Goal: Task Accomplishment & Management: Complete application form

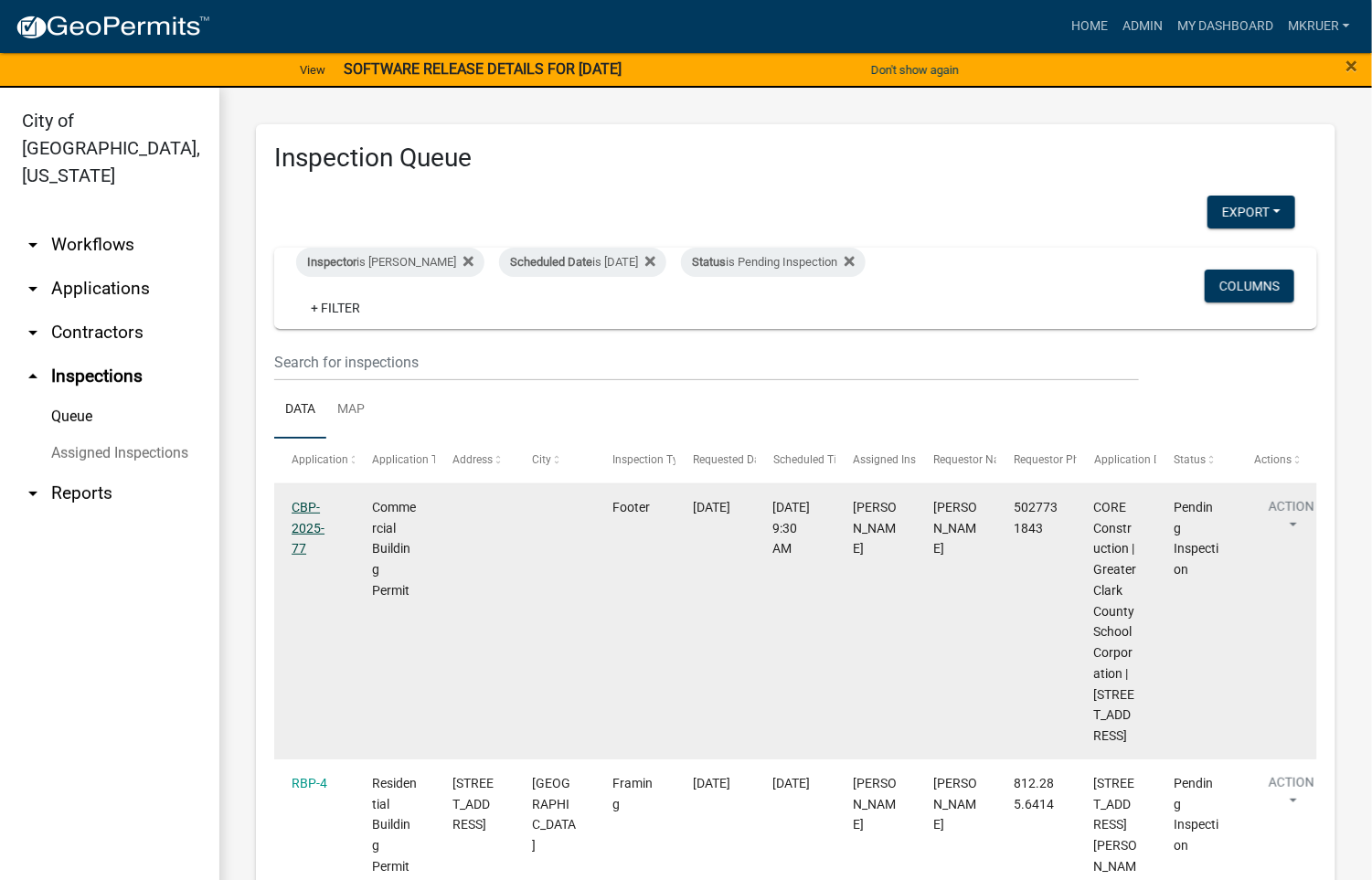
drag, startPoint x: 116, startPoint y: 127, endPoint x: 300, endPoint y: 507, distance: 422.2
click at [300, 507] on link "CBP-2025-77" at bounding box center [307, 527] width 33 height 57
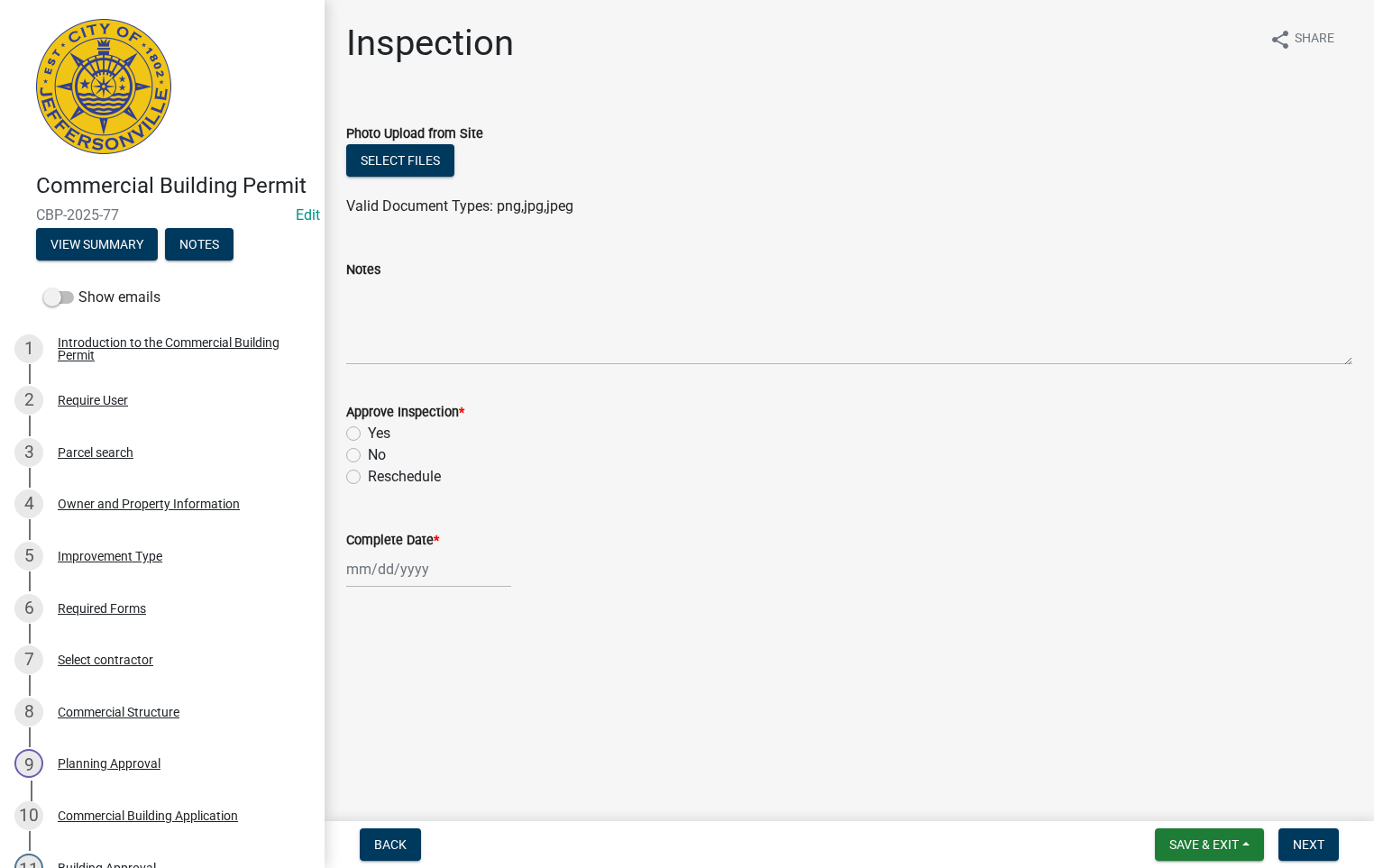
click at [368, 430] on label "Yes" at bounding box center [379, 434] width 23 height 22
click at [368, 430] on input "Yes" at bounding box center [374, 428] width 12 height 12
radio input "true"
select select "9"
select select "2025"
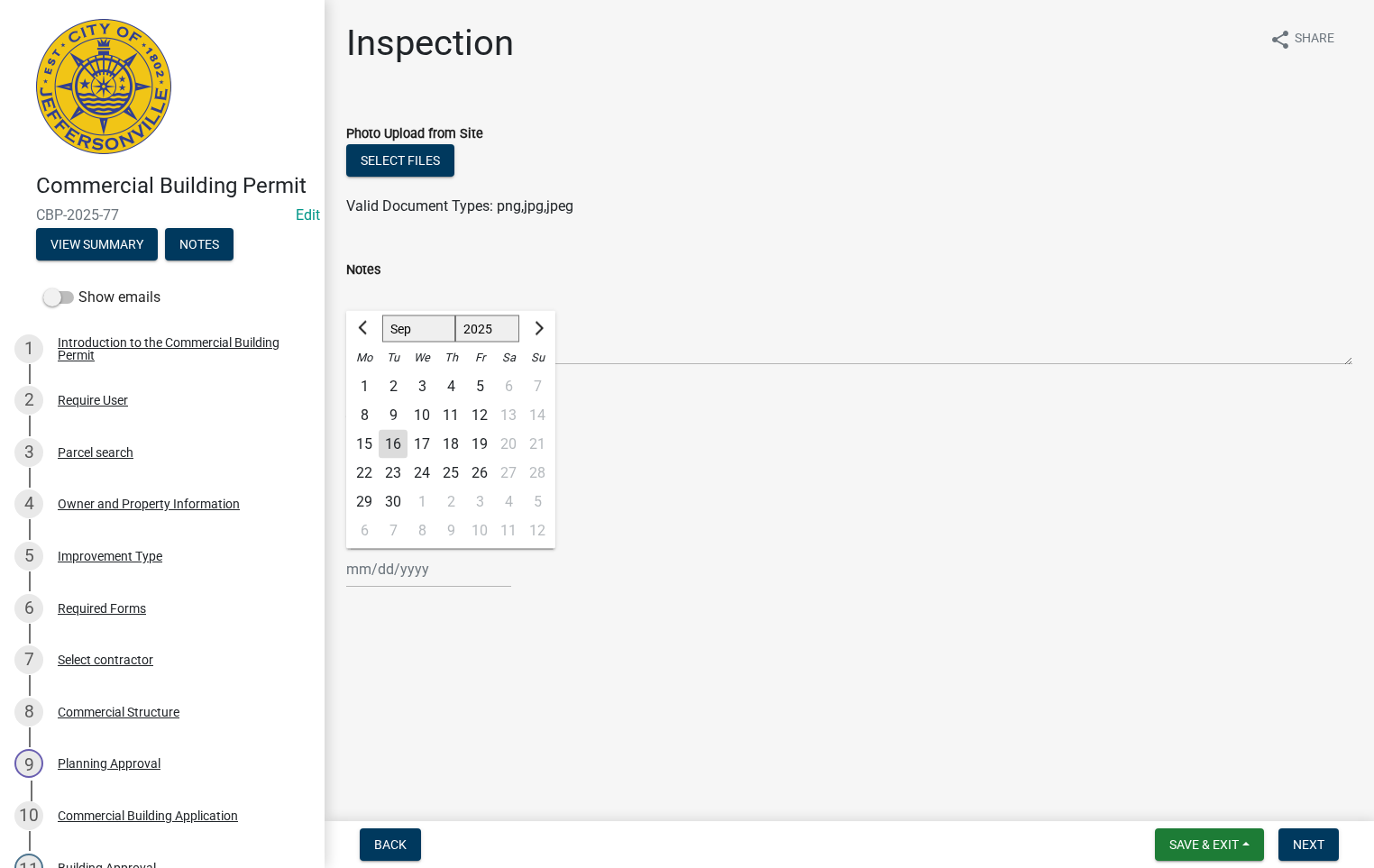
click at [425, 573] on input "Complete Date *" at bounding box center [429, 569] width 165 height 37
click at [398, 441] on div "16" at bounding box center [393, 444] width 28 height 28
type input "[DATE]"
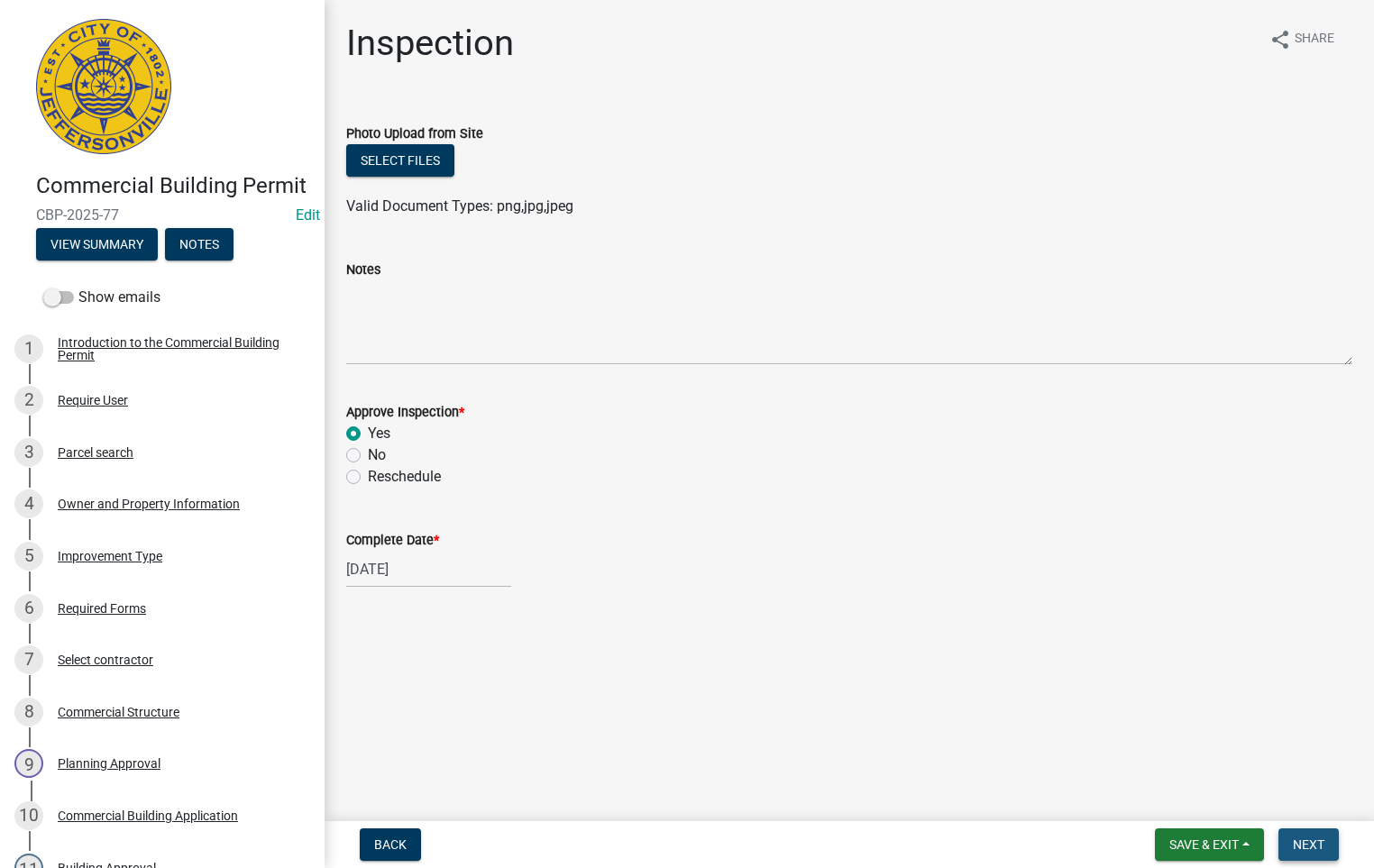
click at [1320, 848] on span "Next" at bounding box center [1309, 845] width 31 height 15
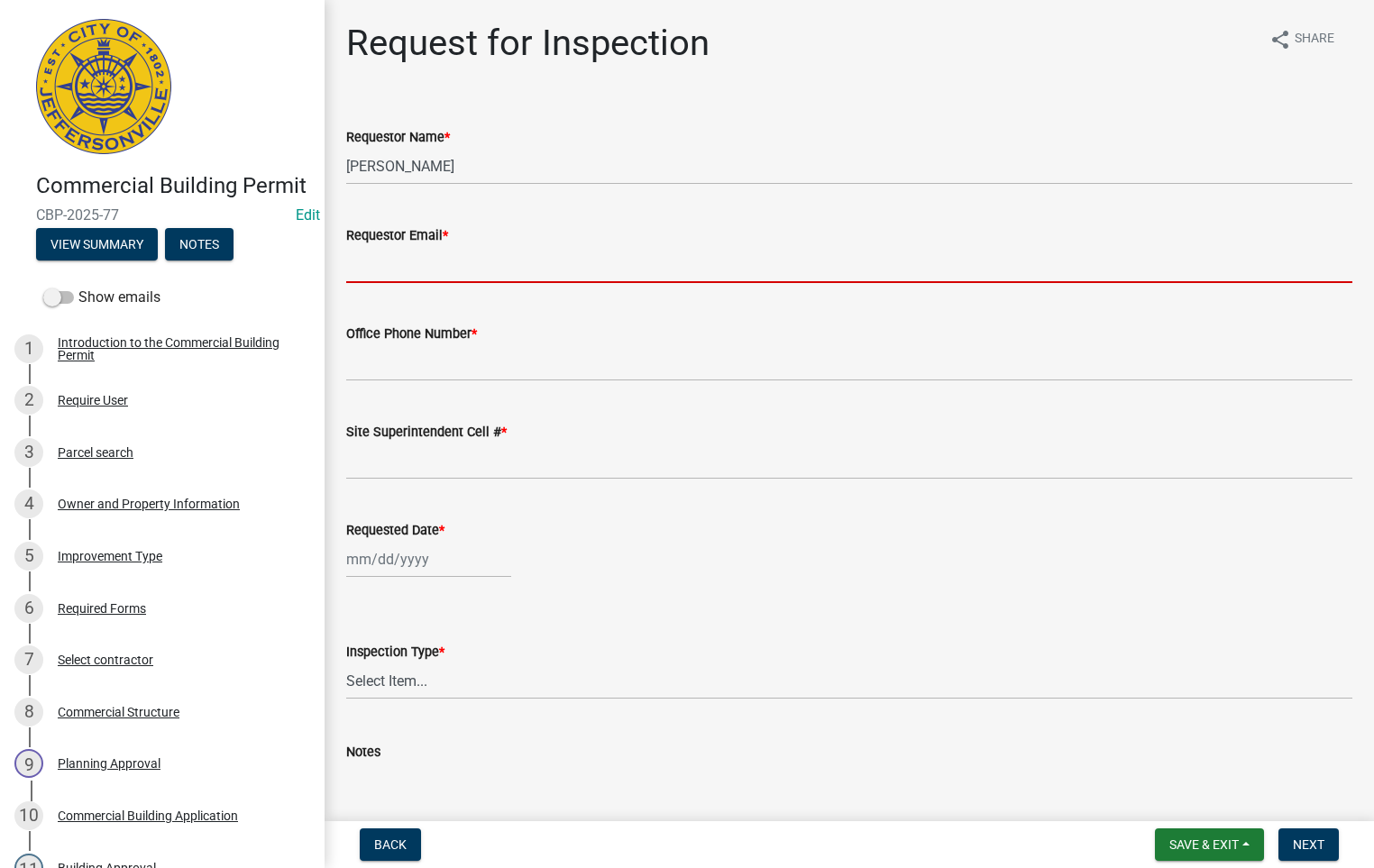
click at [420, 262] on input "Requestor Email *" at bounding box center [849, 264] width 1006 height 37
type input "[EMAIL_ADDRESS][DOMAIN_NAME]"
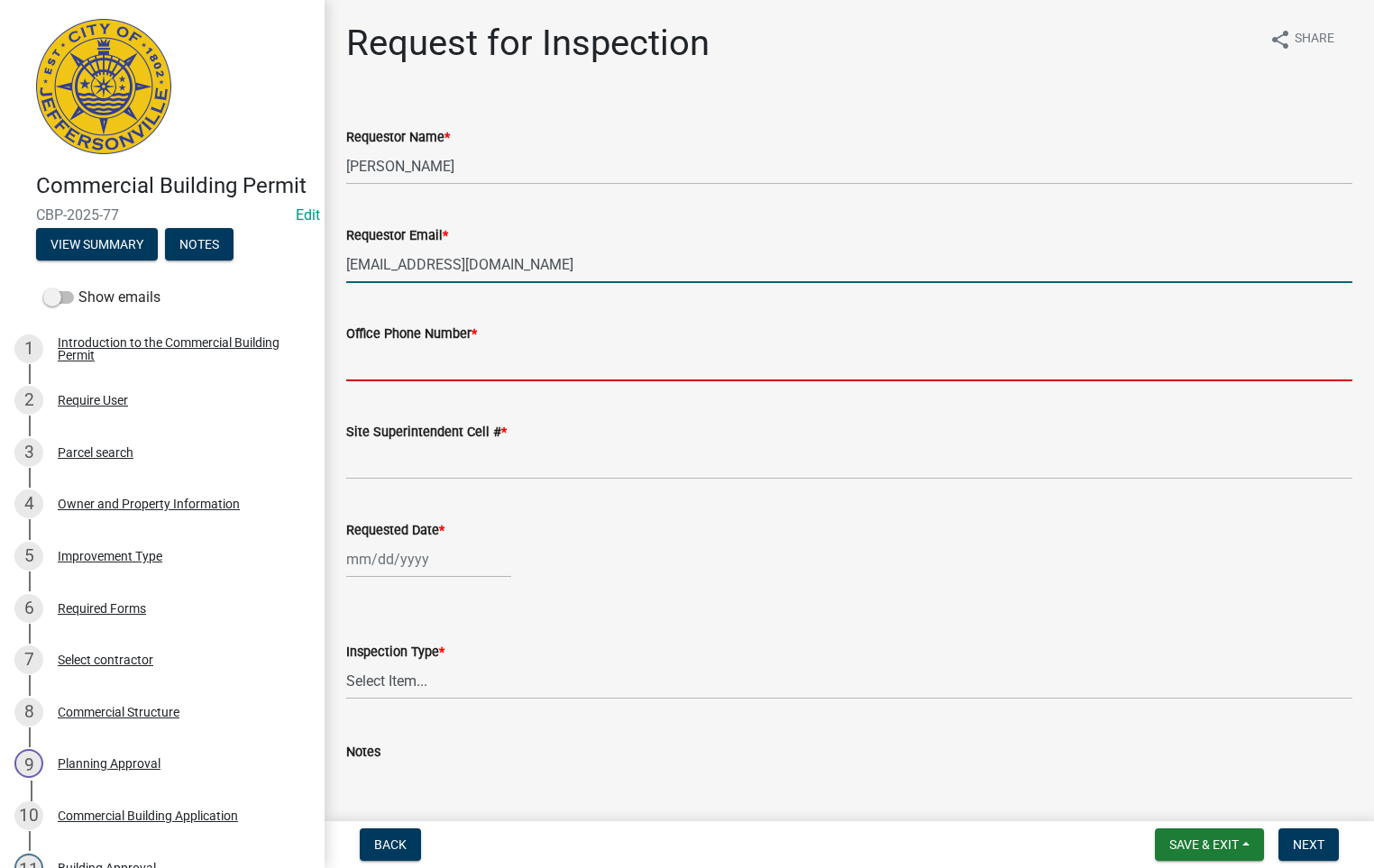
type input "5027731843"
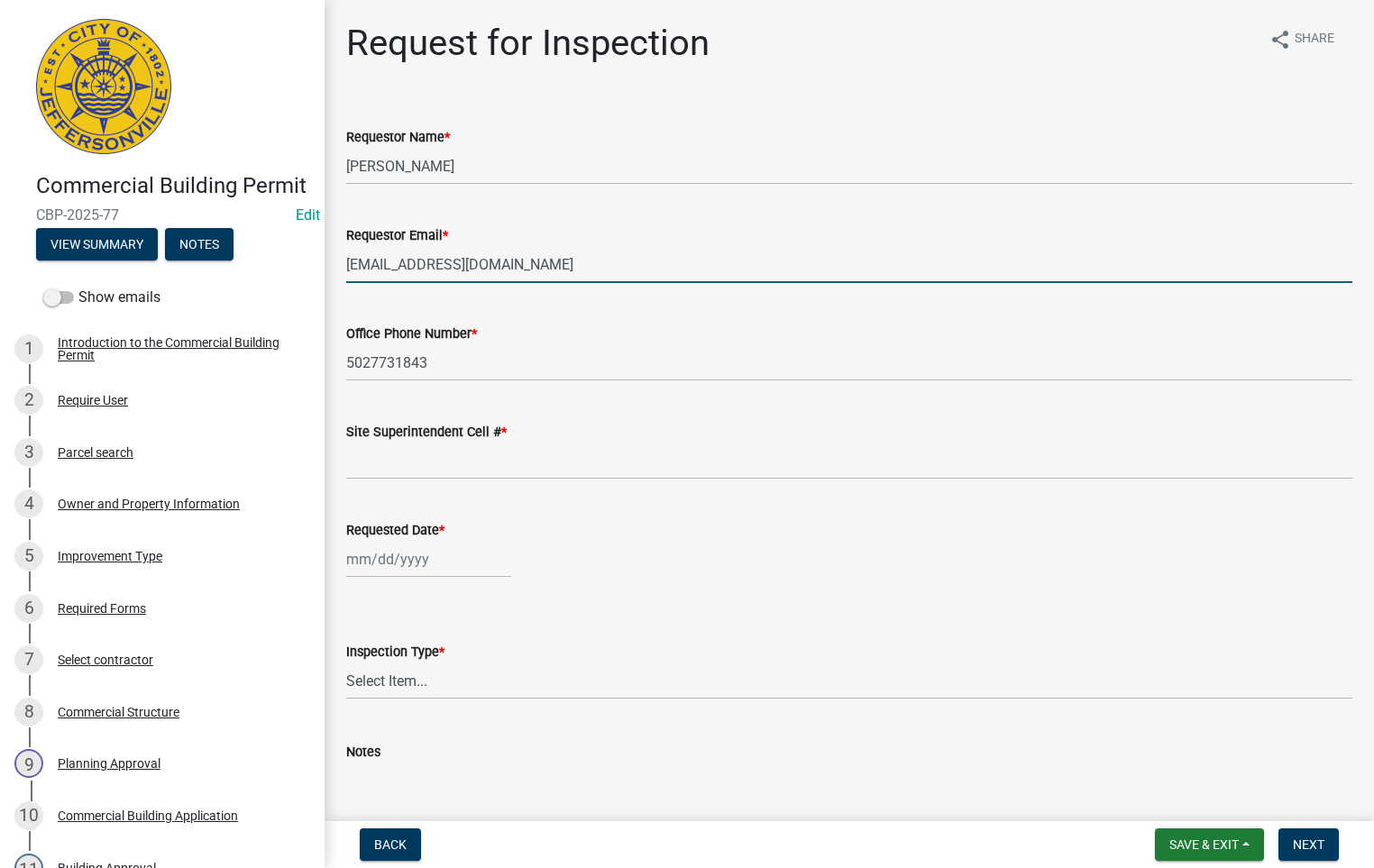
type input "5027731843"
type input "[DATE]"
select select "9"
select select "2025"
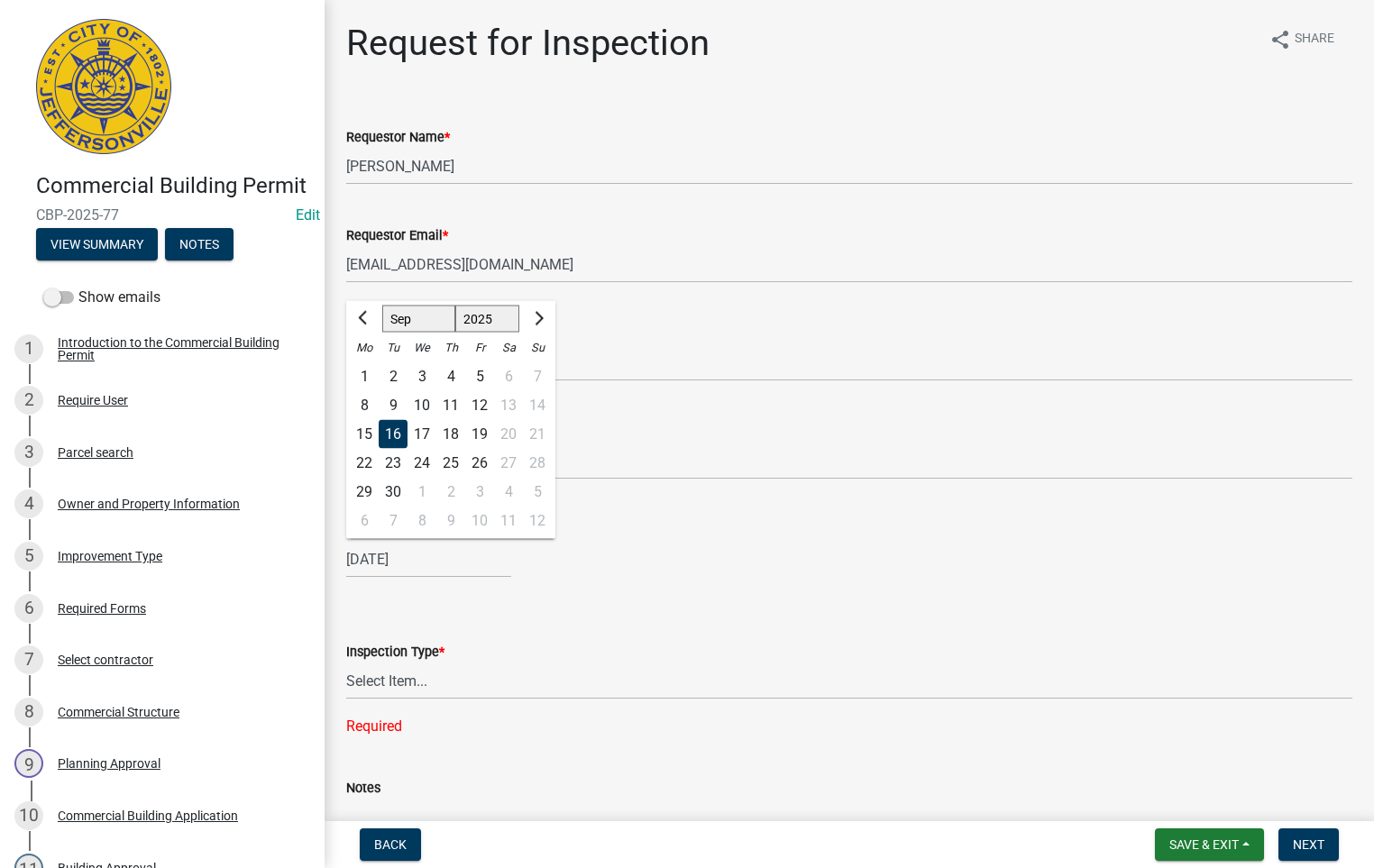
click at [483, 431] on div "19" at bounding box center [479, 434] width 28 height 28
type input "[DATE]"
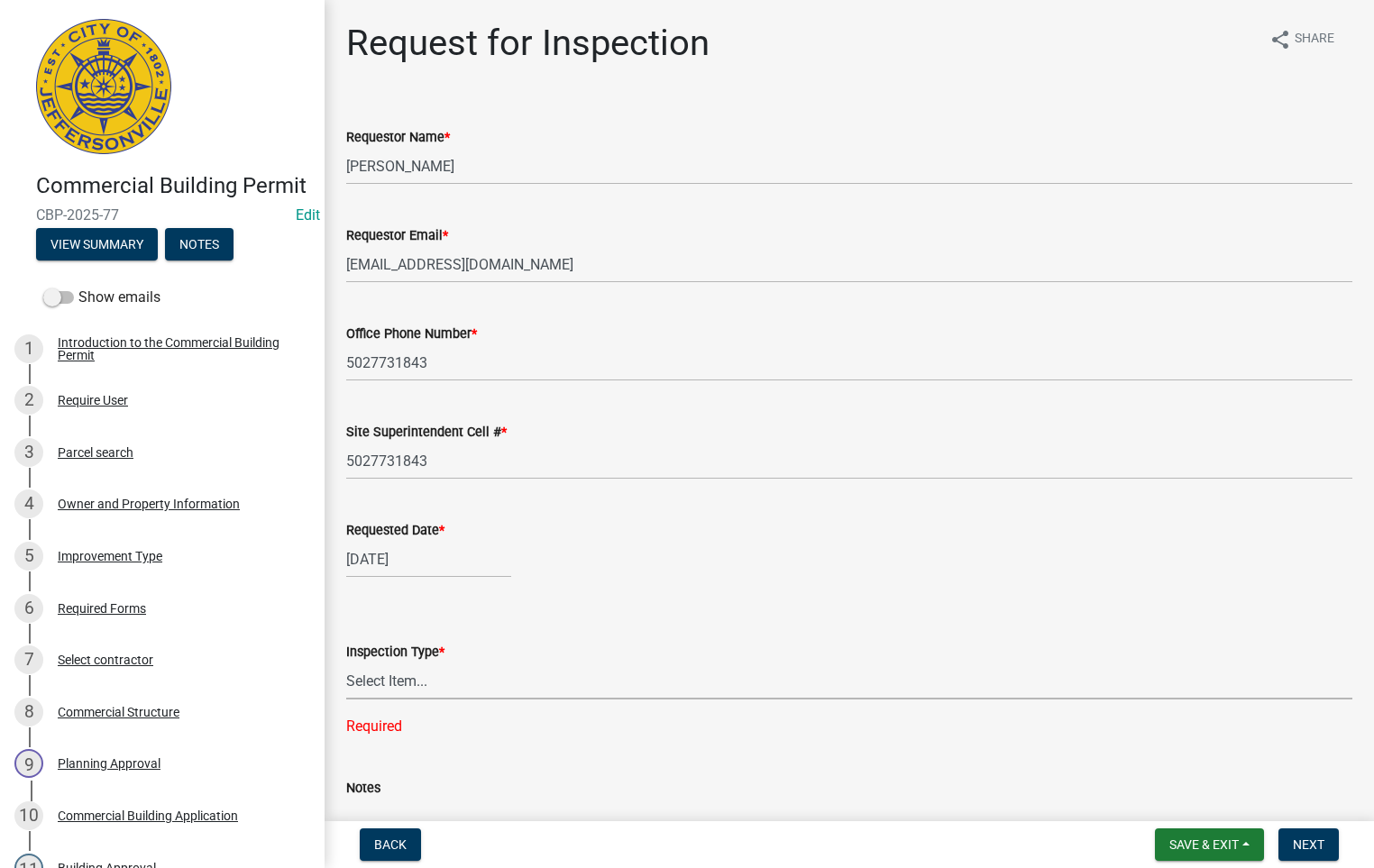
click at [411, 680] on select "Select Item... Footer Foundation Framing Final Misc" at bounding box center [849, 681] width 1006 height 37
click at [346, 662] on select "Select Item... Footer Foundation Framing Final Misc" at bounding box center [849, 681] width 1006 height 37
select select "5905b6c6-73a3-4561-9a25-e231032c58c8"
click at [1311, 841] on span "Next" at bounding box center [1309, 845] width 31 height 15
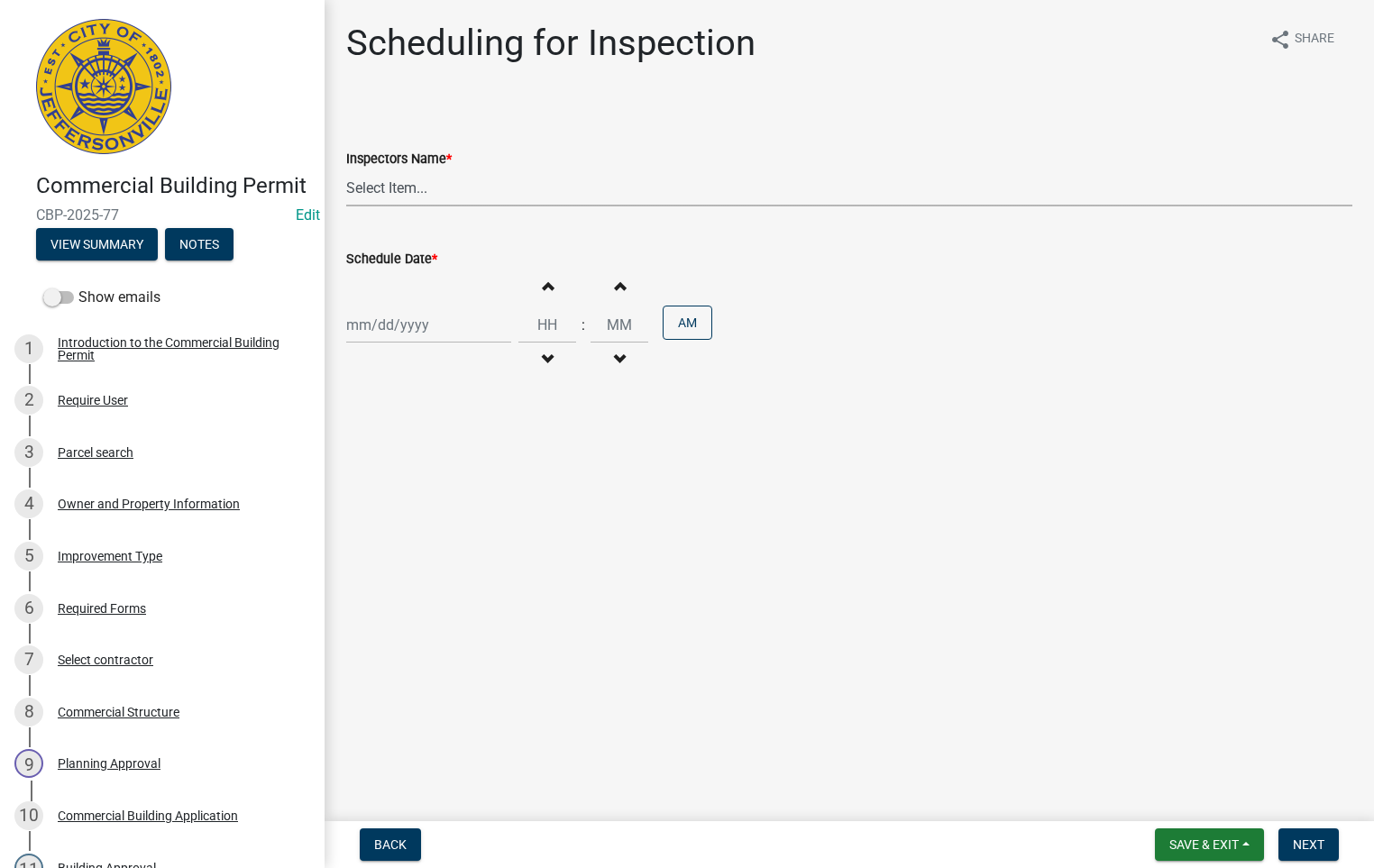
click at [379, 184] on select "Select Item... [PERSON_NAME] ([PERSON_NAME]) [PERSON_NAME] ([PERSON_NAME]) mkru…" at bounding box center [849, 188] width 1006 height 37
select select "fdb3bcc6-ce93-4663-8a18-5c08884dd177"
click at [346, 170] on select "Select Item... [PERSON_NAME] ([PERSON_NAME]) [PERSON_NAME] ([PERSON_NAME]) mkru…" at bounding box center [849, 188] width 1006 height 37
select select "9"
select select "2025"
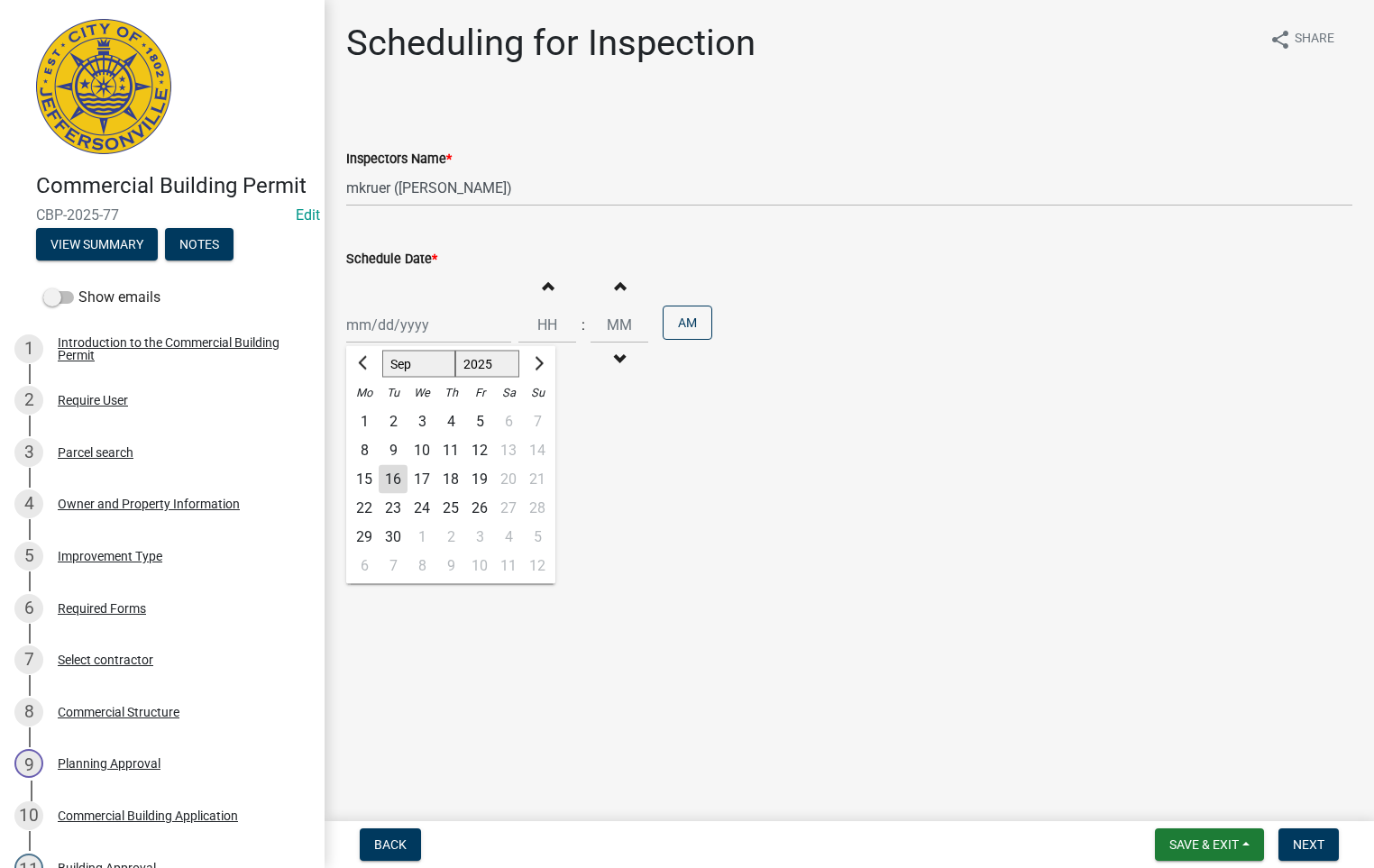
click at [395, 338] on div "[PERSON_NAME] Feb Mar Apr [PERSON_NAME][DATE] Oct Nov [DATE] 1526 1527 1528 152…" at bounding box center [429, 325] width 165 height 37
click at [482, 477] on div "19" at bounding box center [479, 479] width 28 height 28
type input "[DATE]"
click at [1305, 850] on span "Next" at bounding box center [1309, 845] width 31 height 15
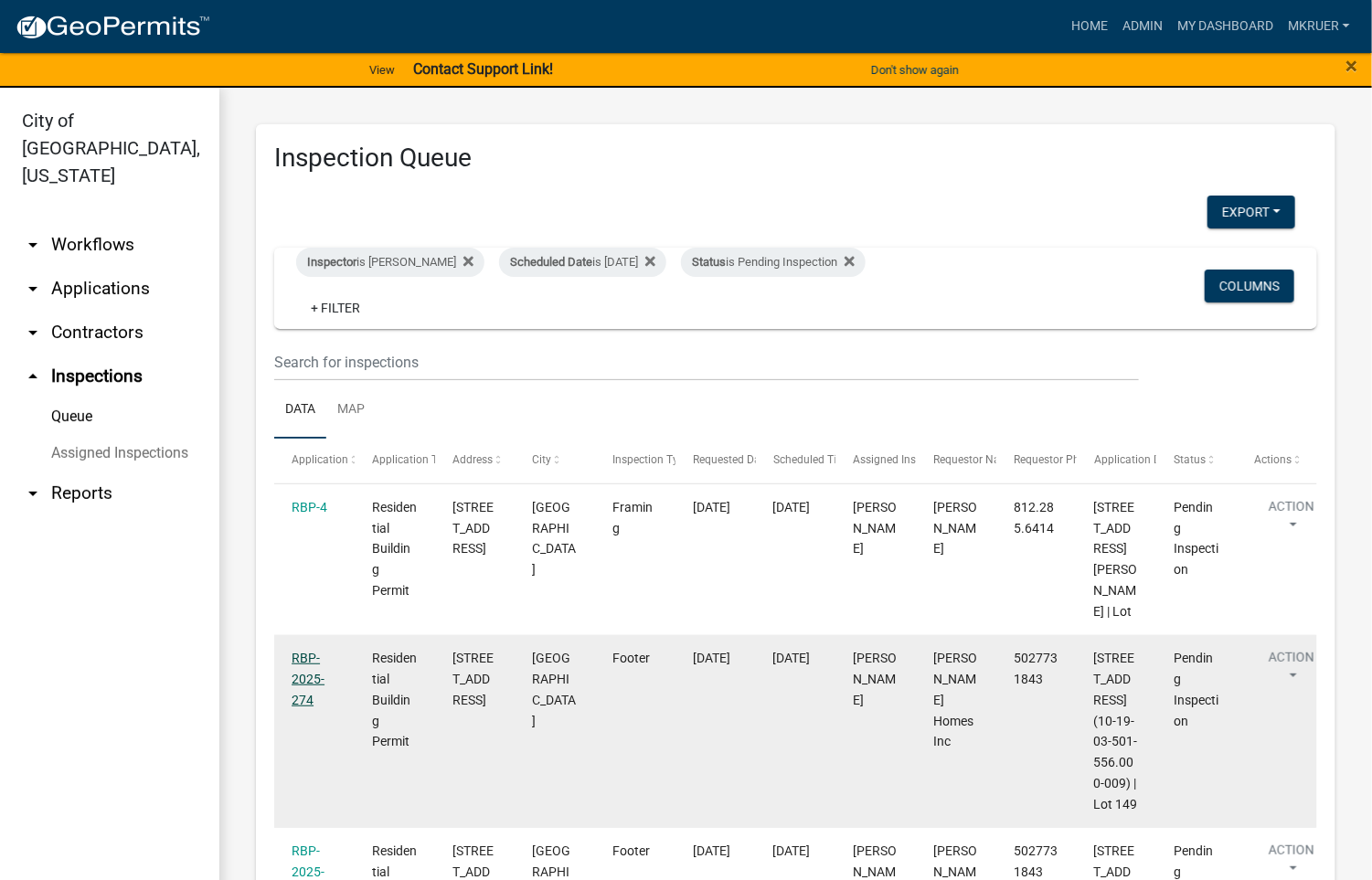
click at [300, 703] on link "RBP-2025-274" at bounding box center [307, 679] width 33 height 57
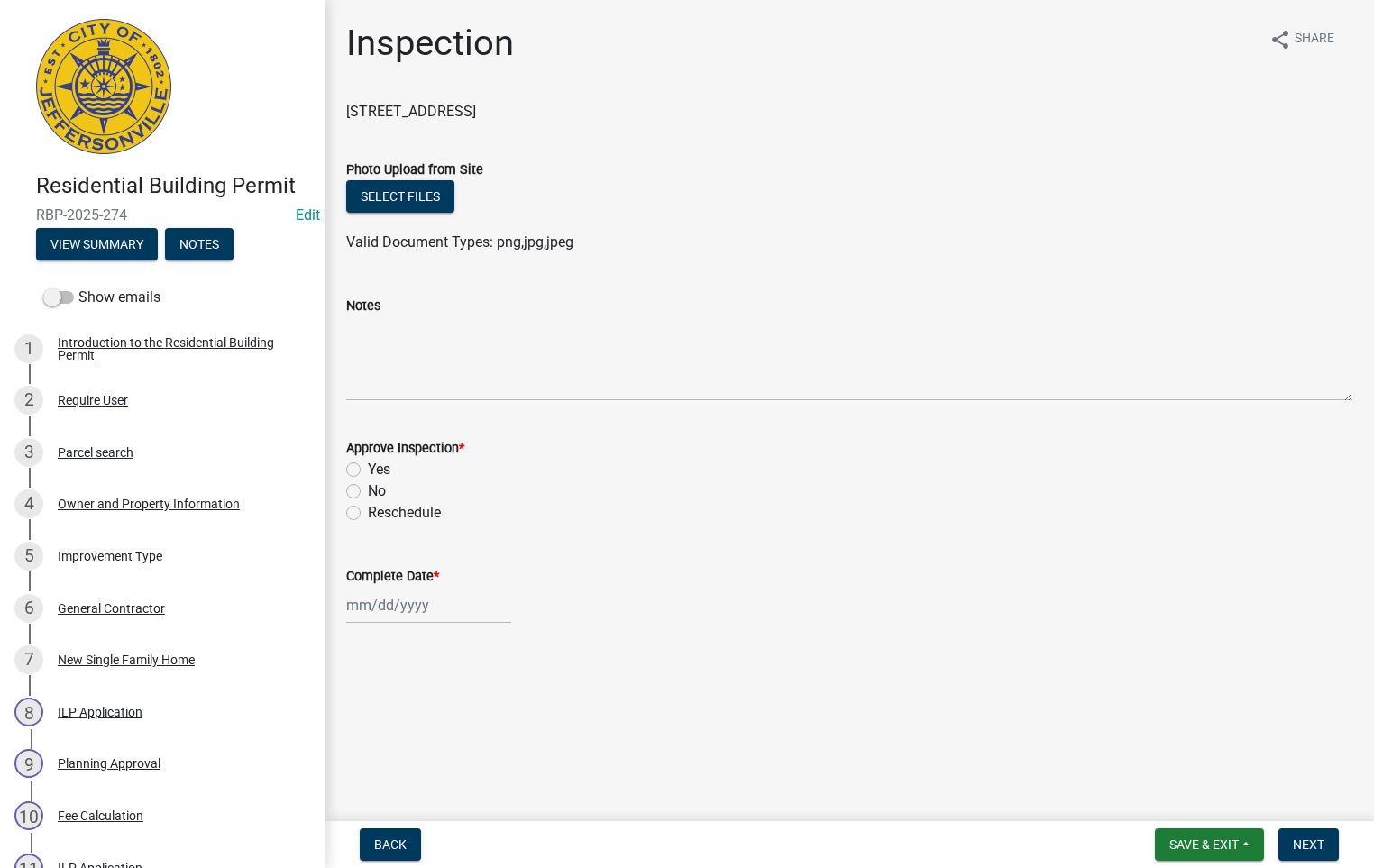
click at [368, 469] on label "Yes" at bounding box center [379, 470] width 23 height 22
click at [368, 469] on input "Yes" at bounding box center [374, 464] width 12 height 12
radio input "true"
select select "9"
select select "2025"
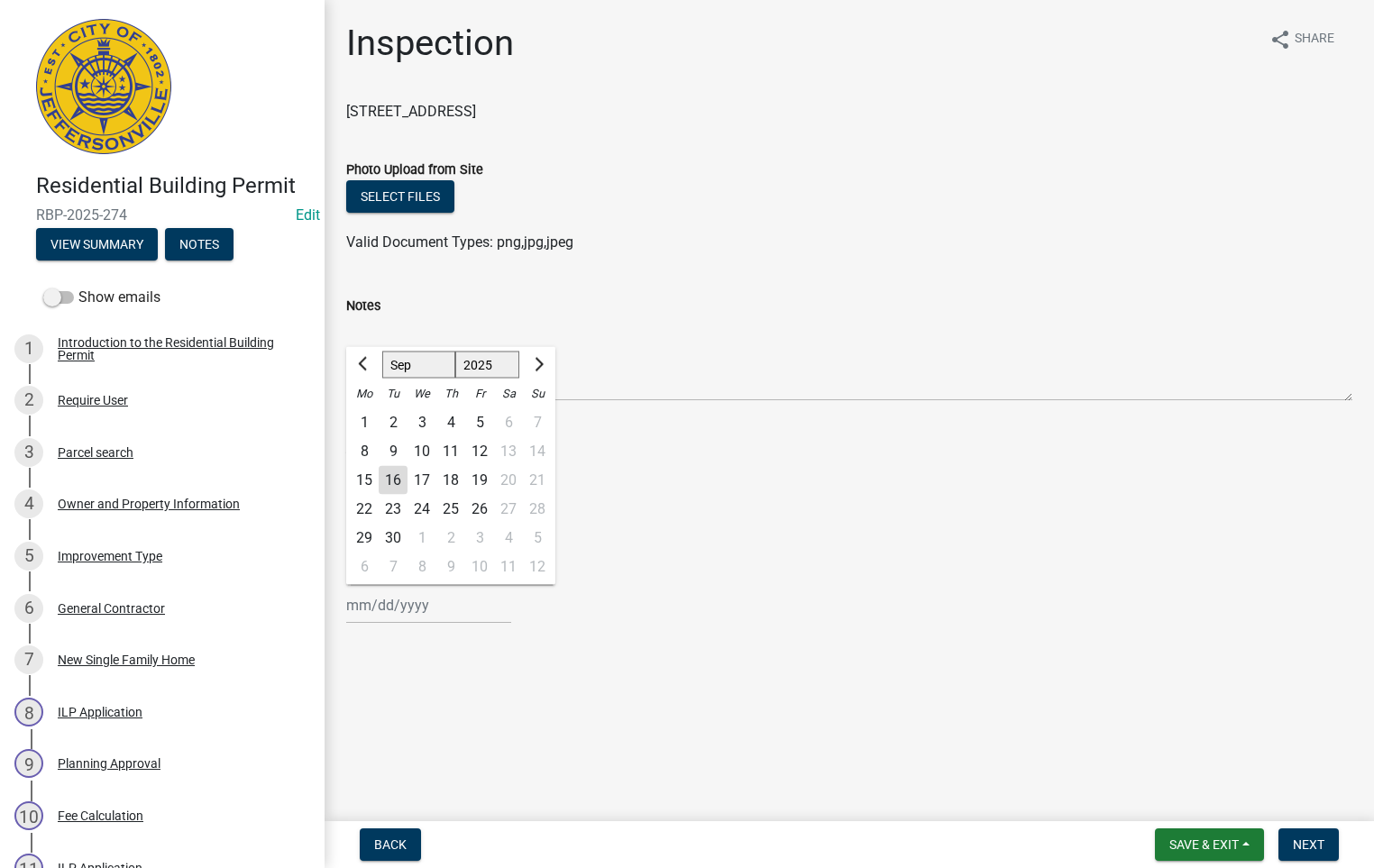
click at [386, 595] on div "[PERSON_NAME] Feb Mar Apr [PERSON_NAME][DATE] Oct Nov [DATE] 1526 1527 1528 152…" at bounding box center [429, 606] width 165 height 37
click at [393, 473] on div "16" at bounding box center [393, 480] width 28 height 28
type input "[DATE]"
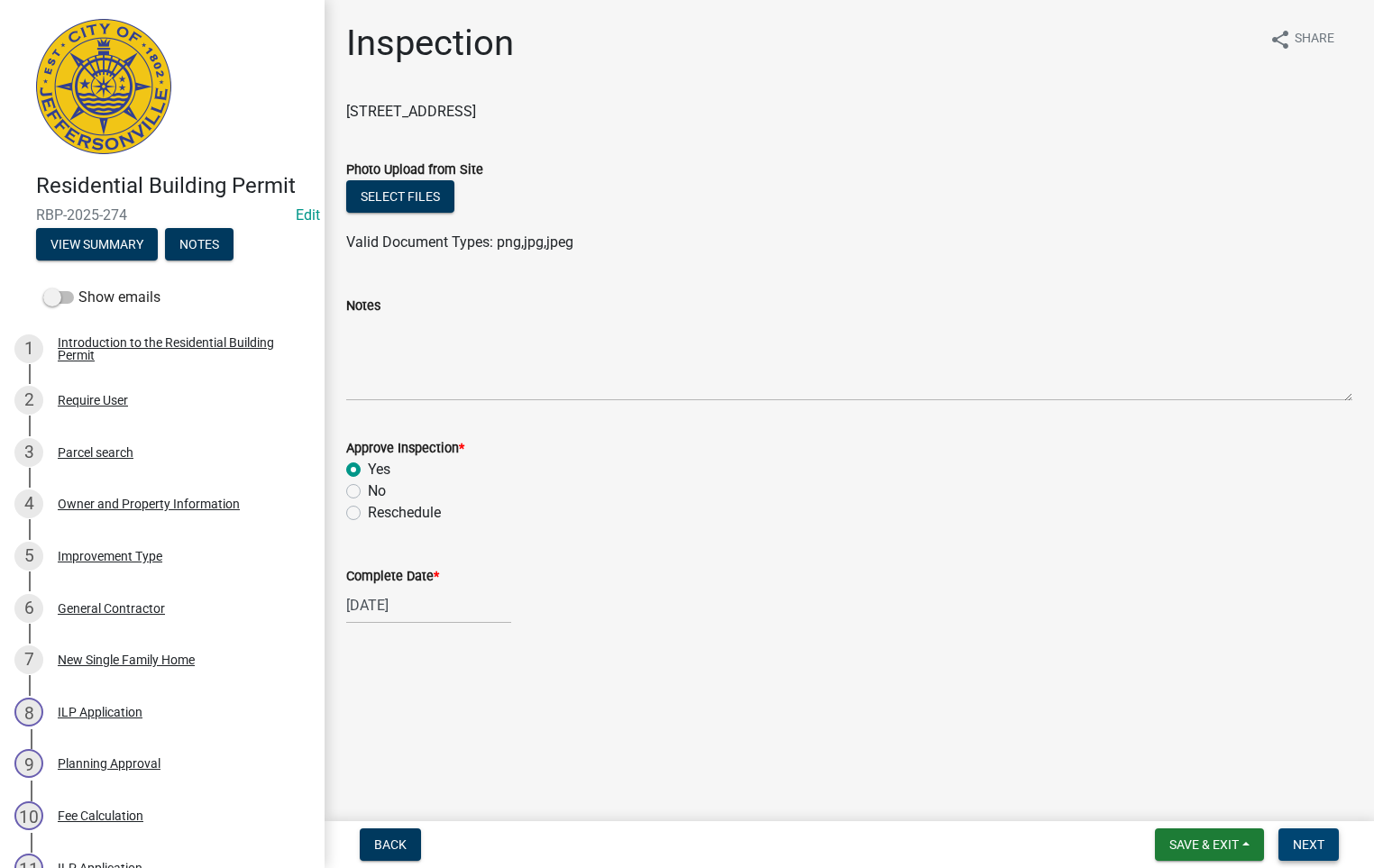
click at [1314, 844] on span "Next" at bounding box center [1309, 845] width 31 height 15
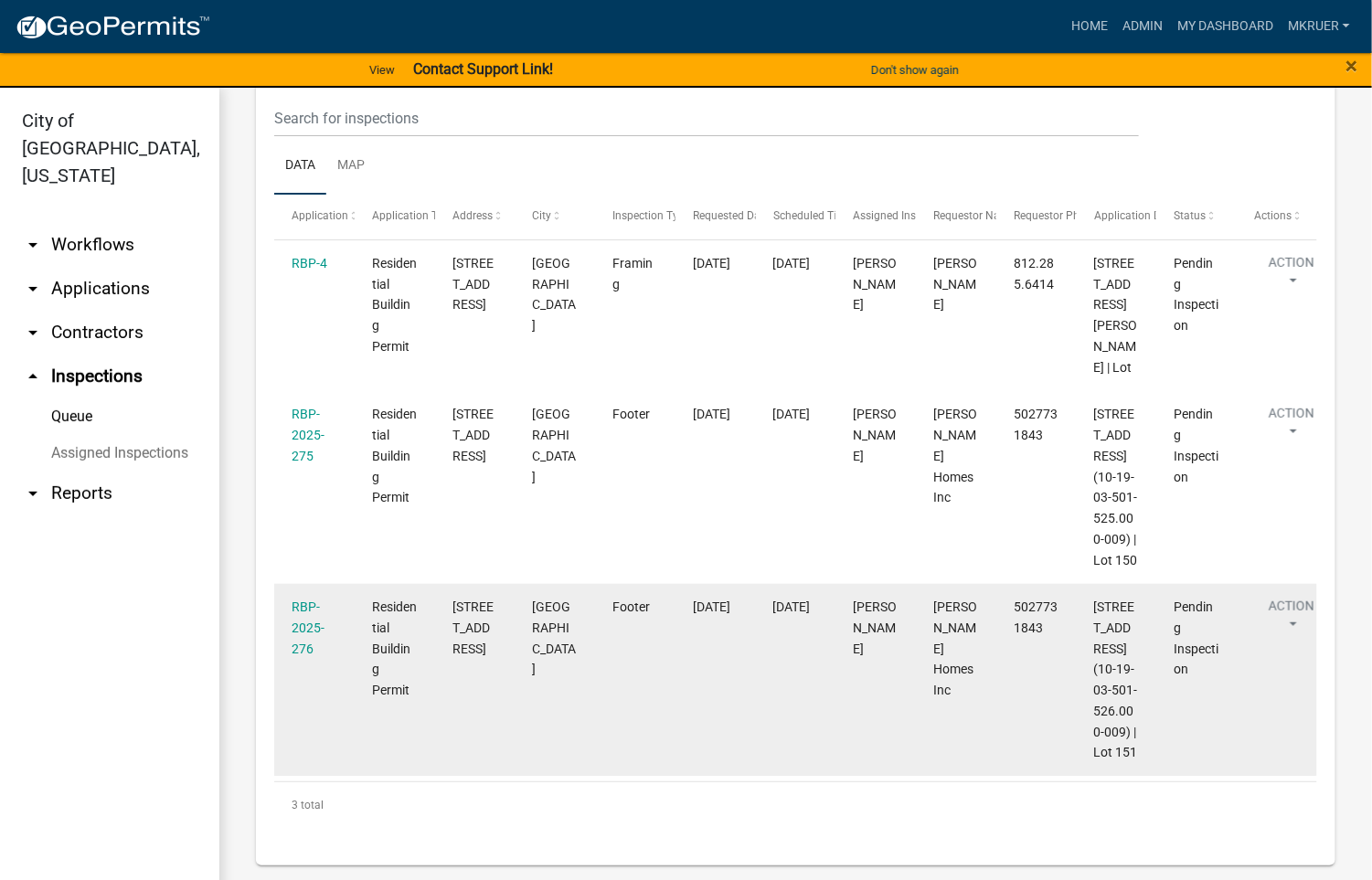
scroll to position [327, 0]
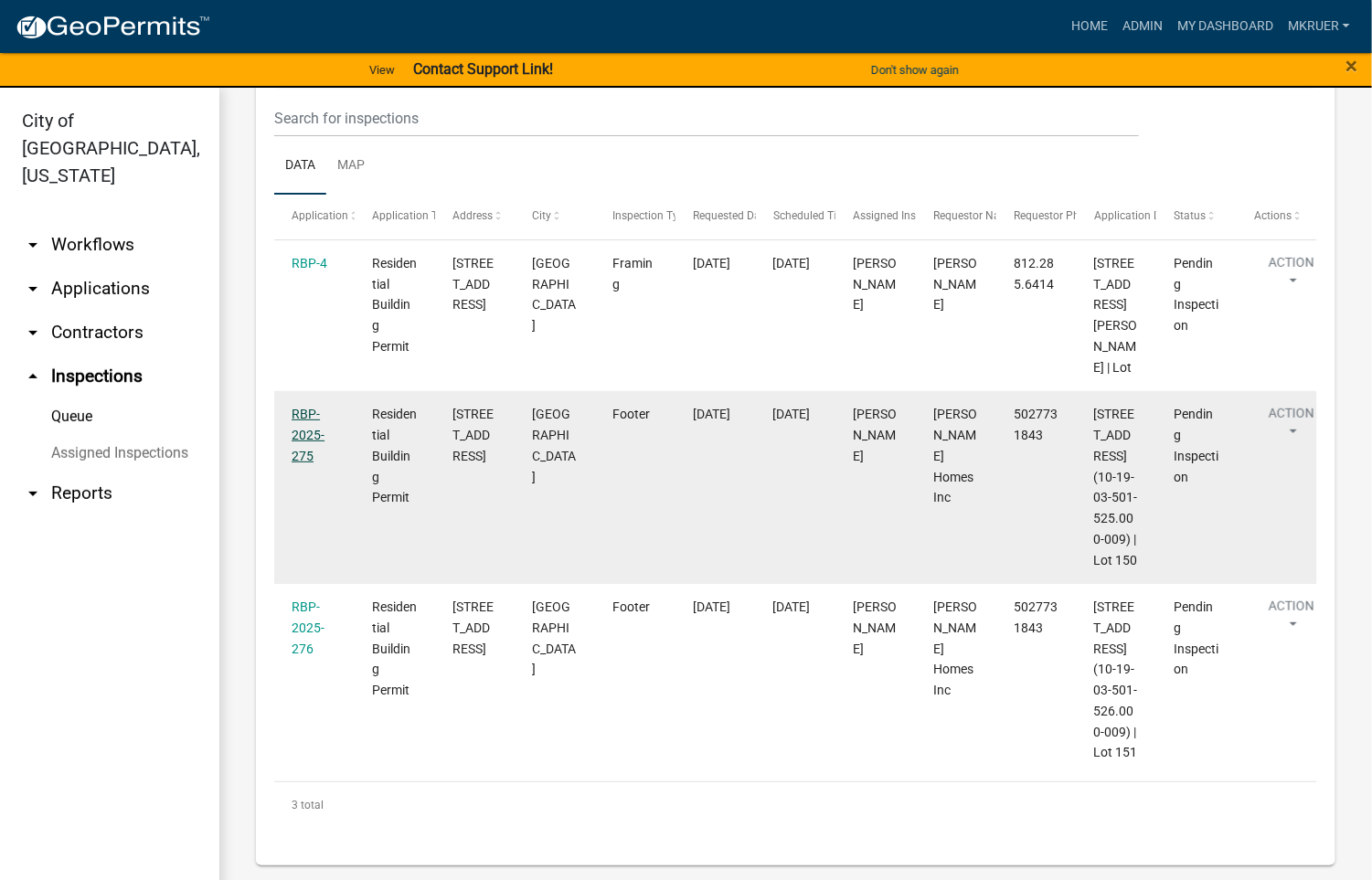
click at [301, 407] on link "RBP-2025-275" at bounding box center [307, 434] width 33 height 57
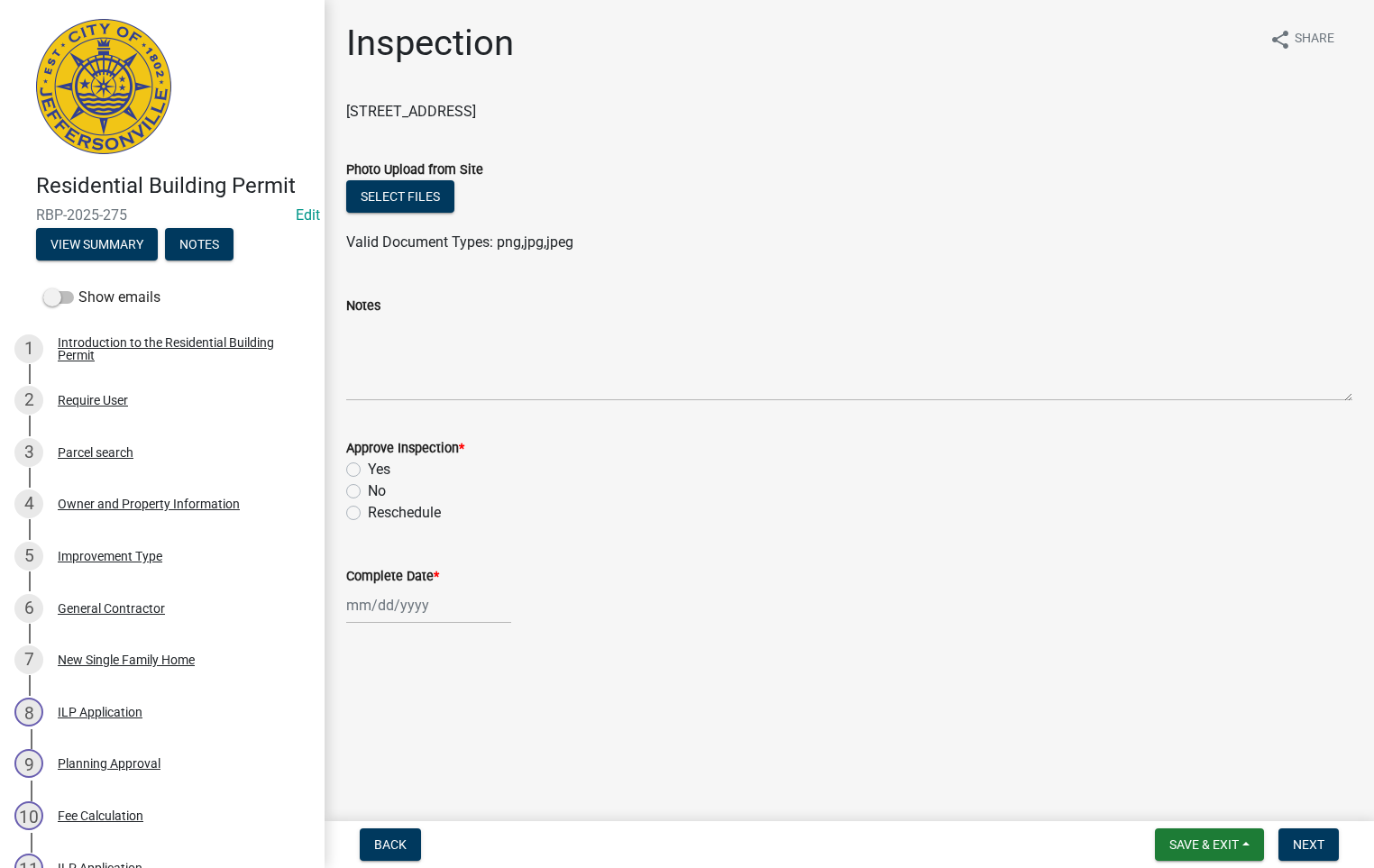
click at [368, 466] on label "Yes" at bounding box center [379, 470] width 23 height 22
click at [368, 466] on input "Yes" at bounding box center [374, 464] width 12 height 12
radio input "true"
select select "9"
select select "2025"
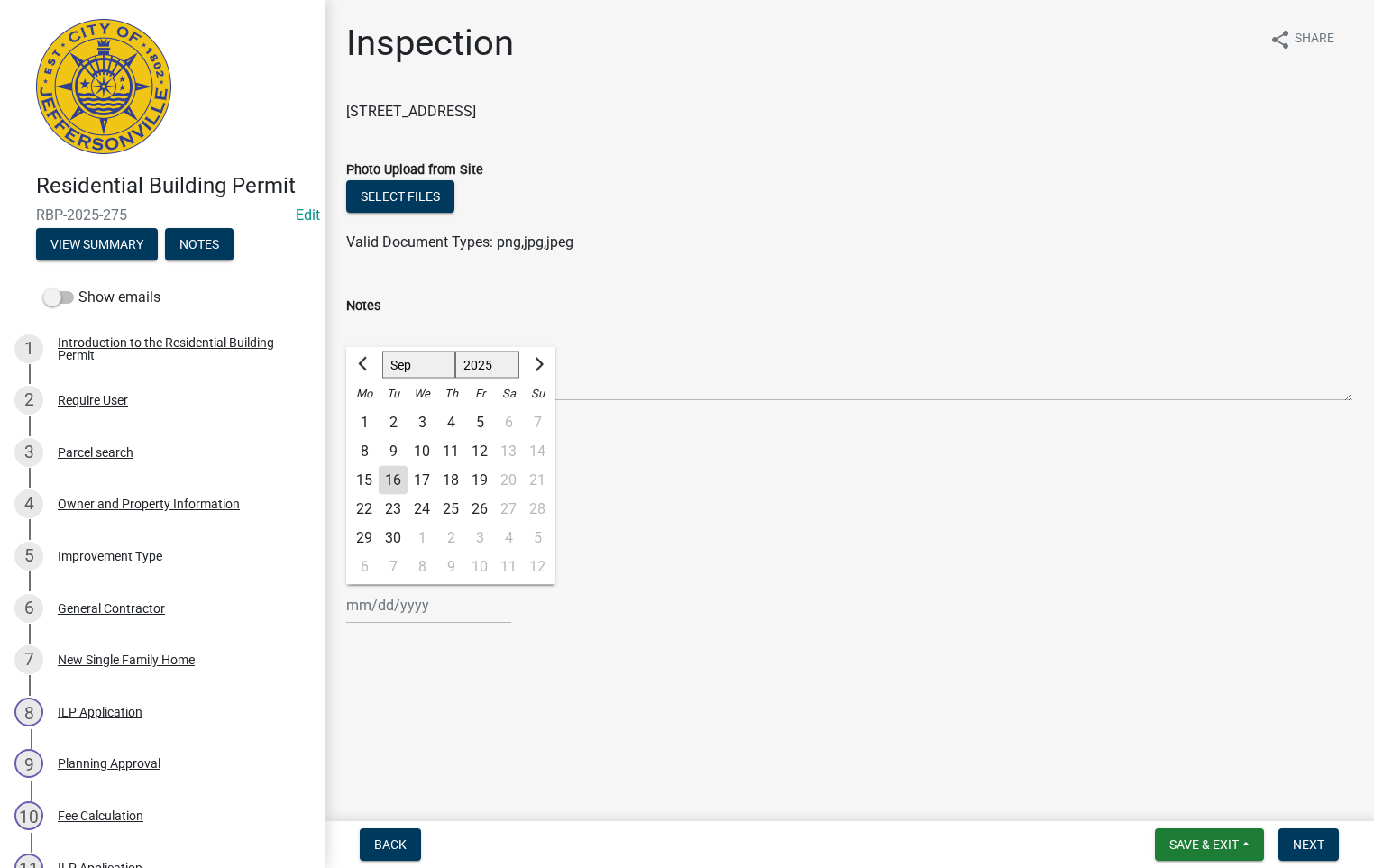
click at [419, 604] on div "[PERSON_NAME] Feb Mar Apr [PERSON_NAME][DATE] Oct Nov [DATE] 1526 1527 1528 152…" at bounding box center [429, 606] width 165 height 37
click at [392, 479] on div "16" at bounding box center [393, 480] width 28 height 28
type input "[DATE]"
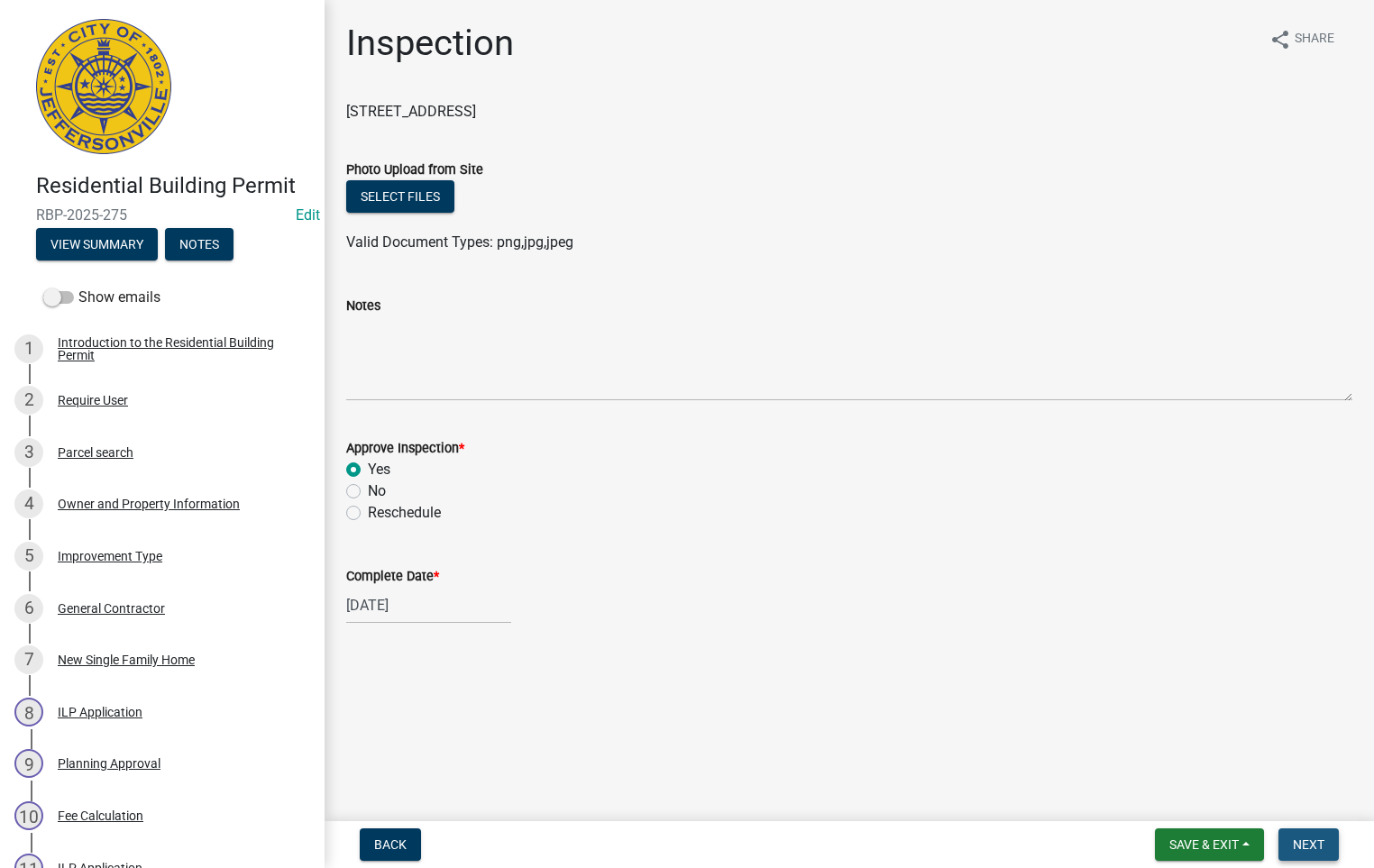
click at [1302, 848] on span "Next" at bounding box center [1309, 845] width 31 height 15
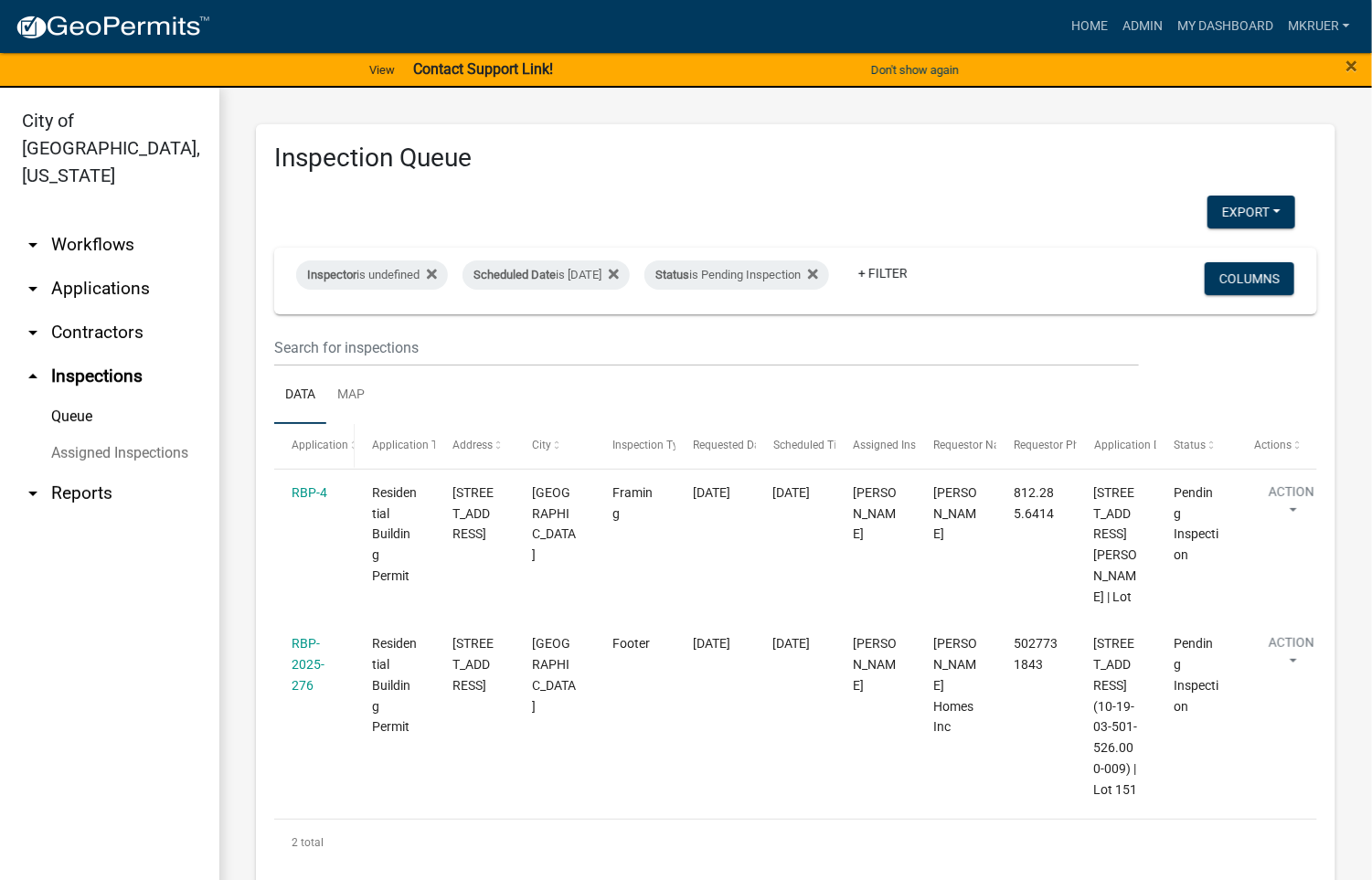
scroll to position [113, 0]
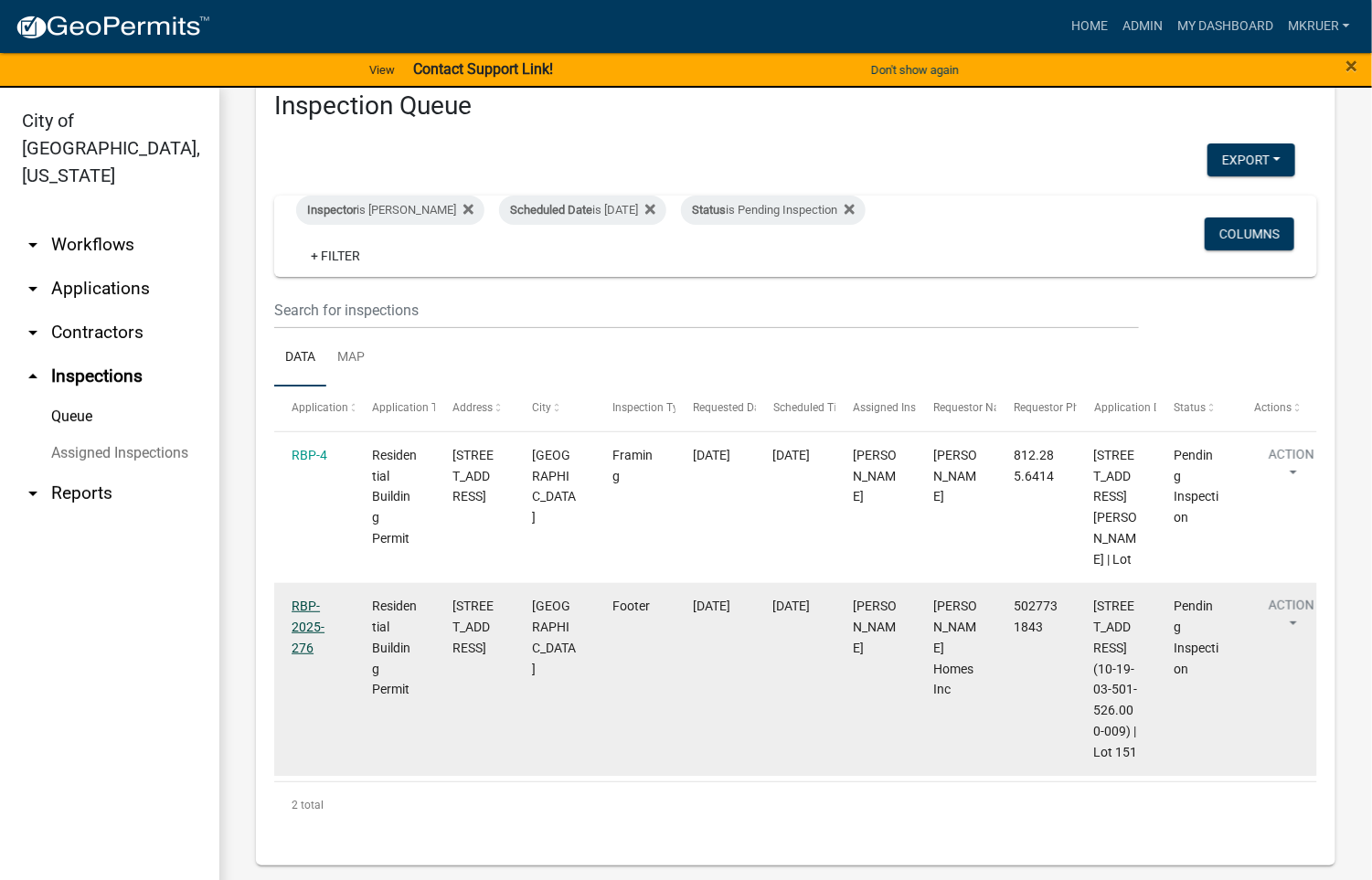
click at [296, 599] on link "RBP-2025-276" at bounding box center [307, 627] width 33 height 57
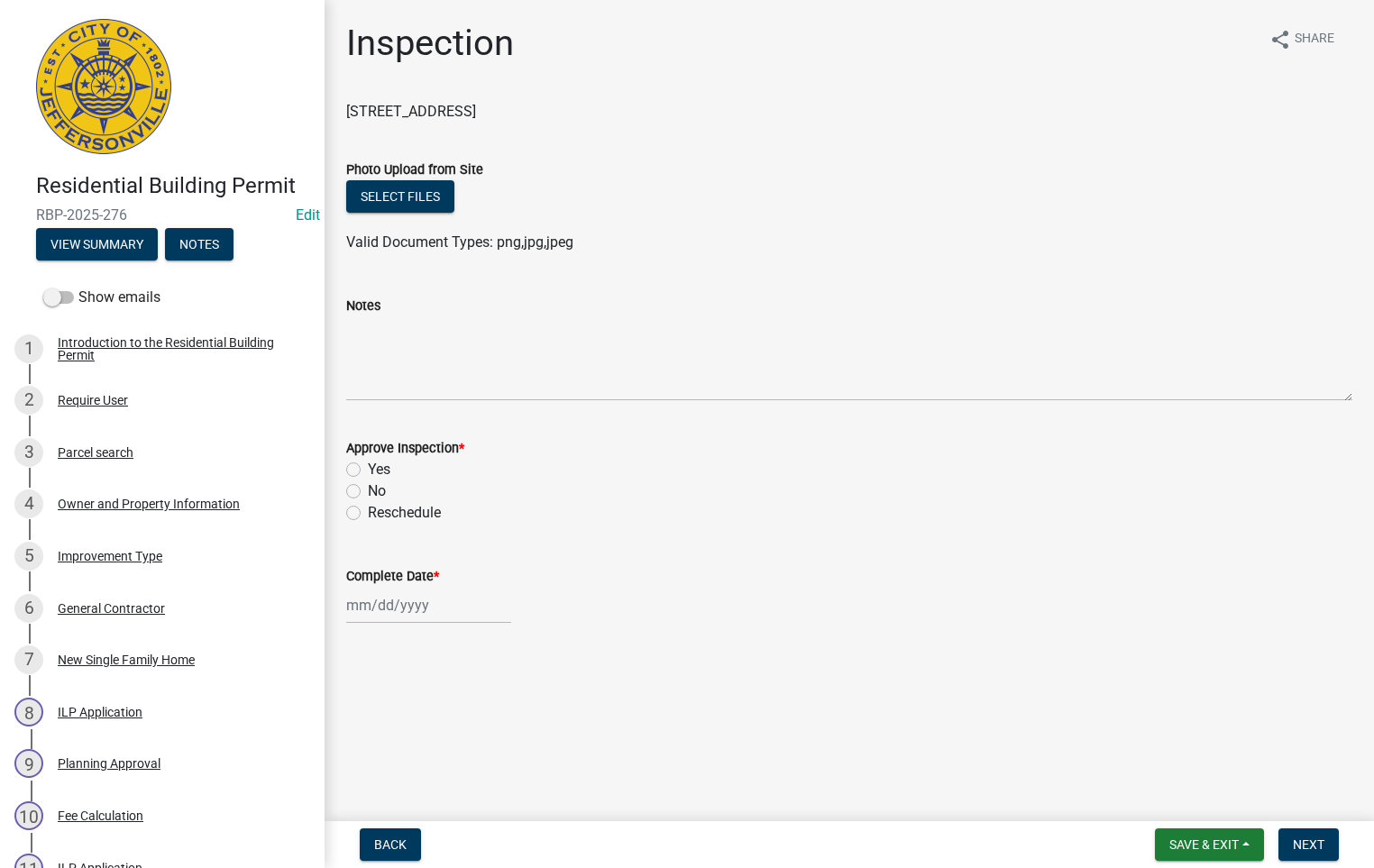
click at [368, 466] on label "Yes" at bounding box center [379, 470] width 23 height 22
click at [368, 466] on input "Yes" at bounding box center [374, 464] width 12 height 12
radio input "true"
select select "9"
select select "2025"
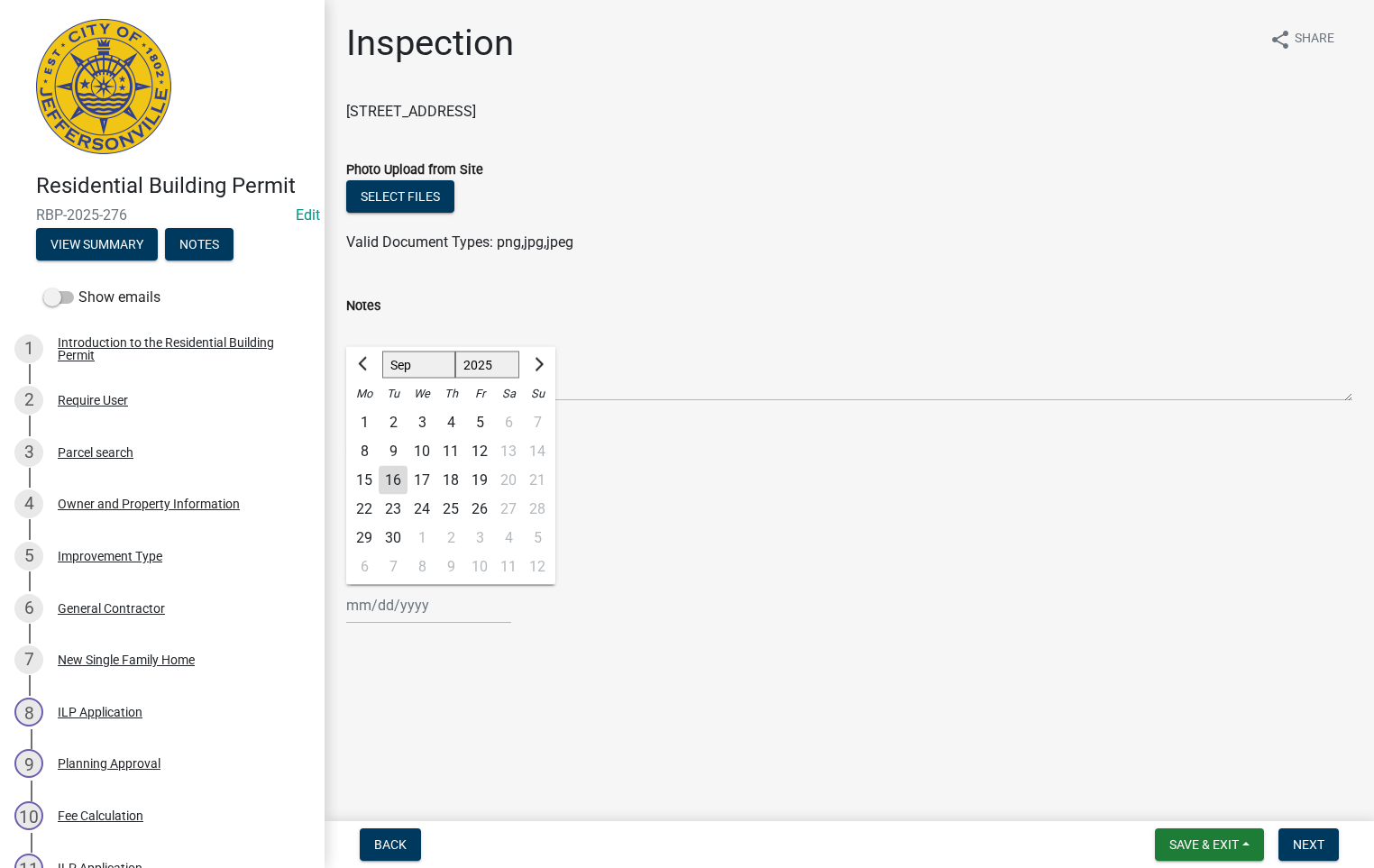
click at [374, 600] on input "Complete Date *" at bounding box center [429, 606] width 165 height 37
click at [395, 474] on div "16" at bounding box center [393, 480] width 28 height 28
type input "[DATE]"
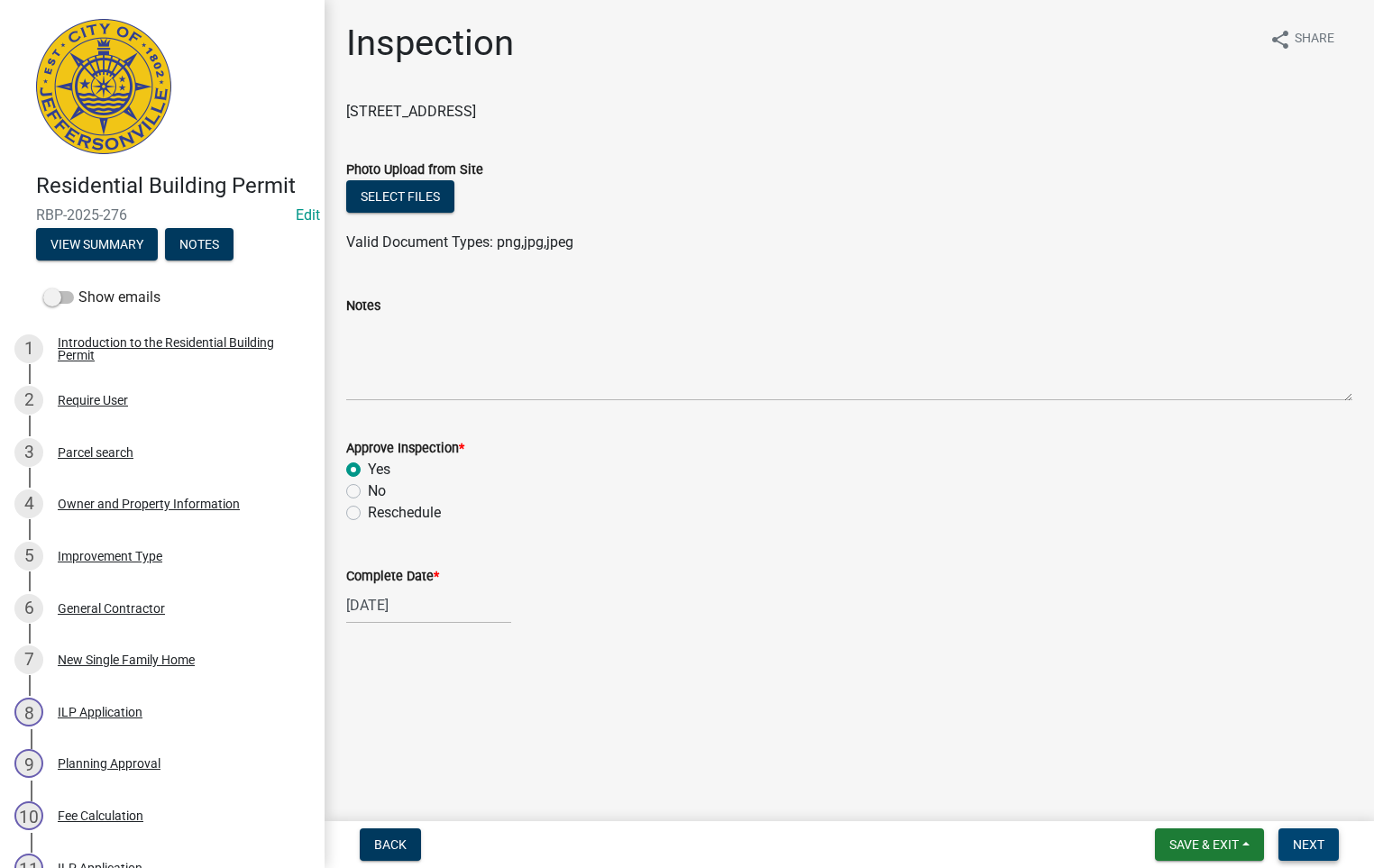
click at [1311, 842] on span "Next" at bounding box center [1309, 845] width 31 height 15
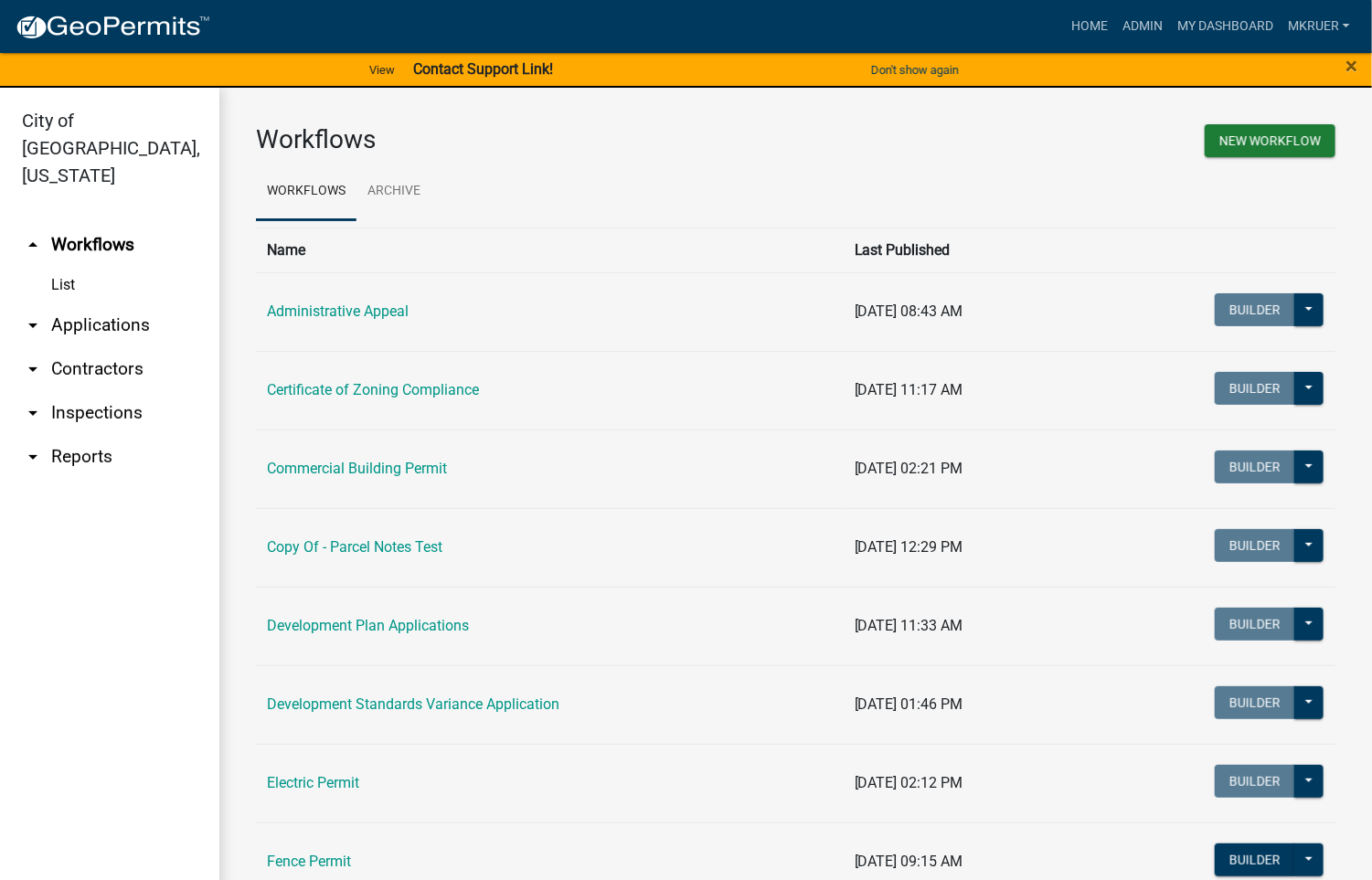
click at [96, 392] on link "arrow_drop_down Inspections" at bounding box center [110, 413] width 220 height 44
